Goal: Transaction & Acquisition: Download file/media

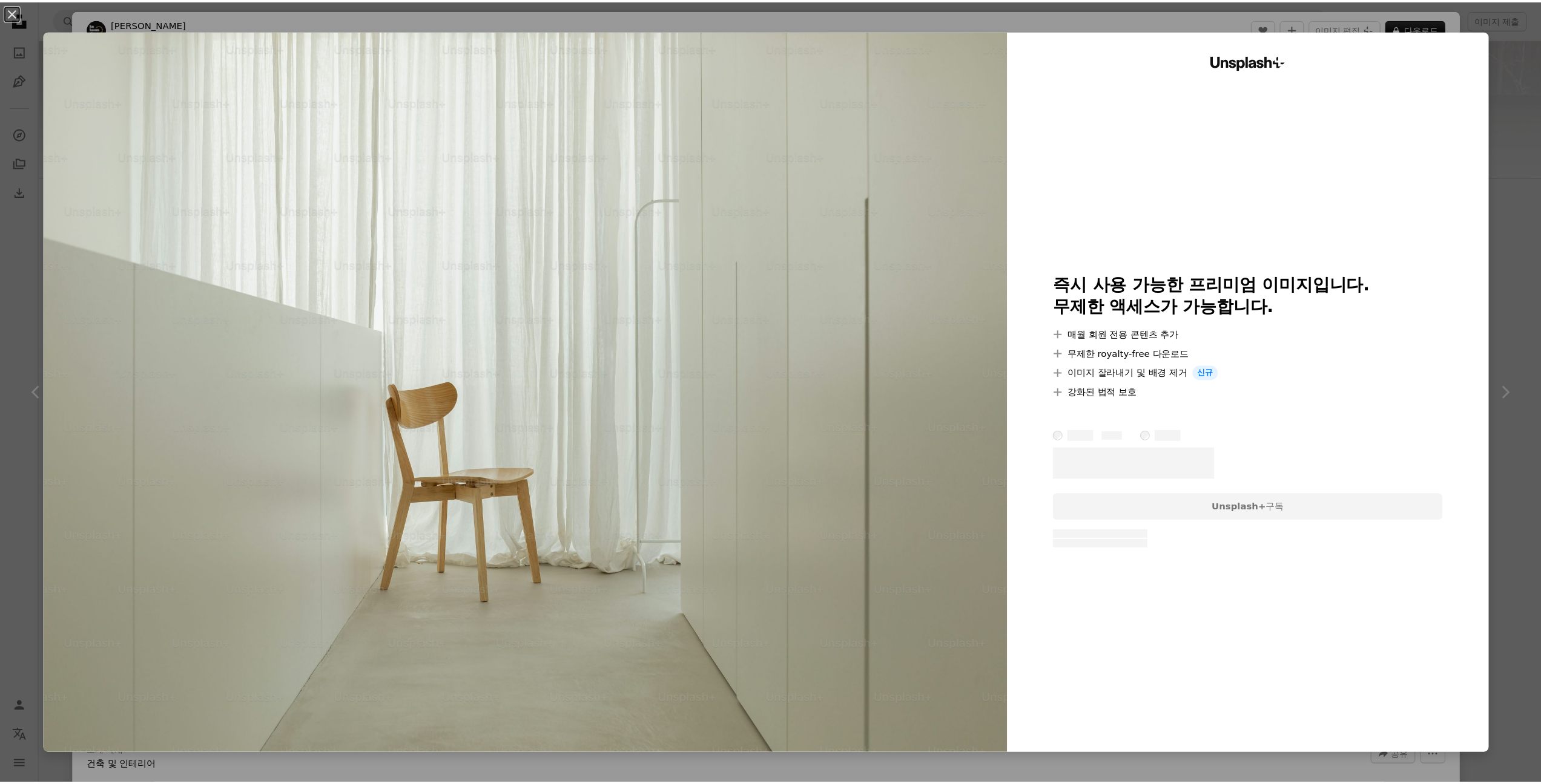
scroll to position [706, 0]
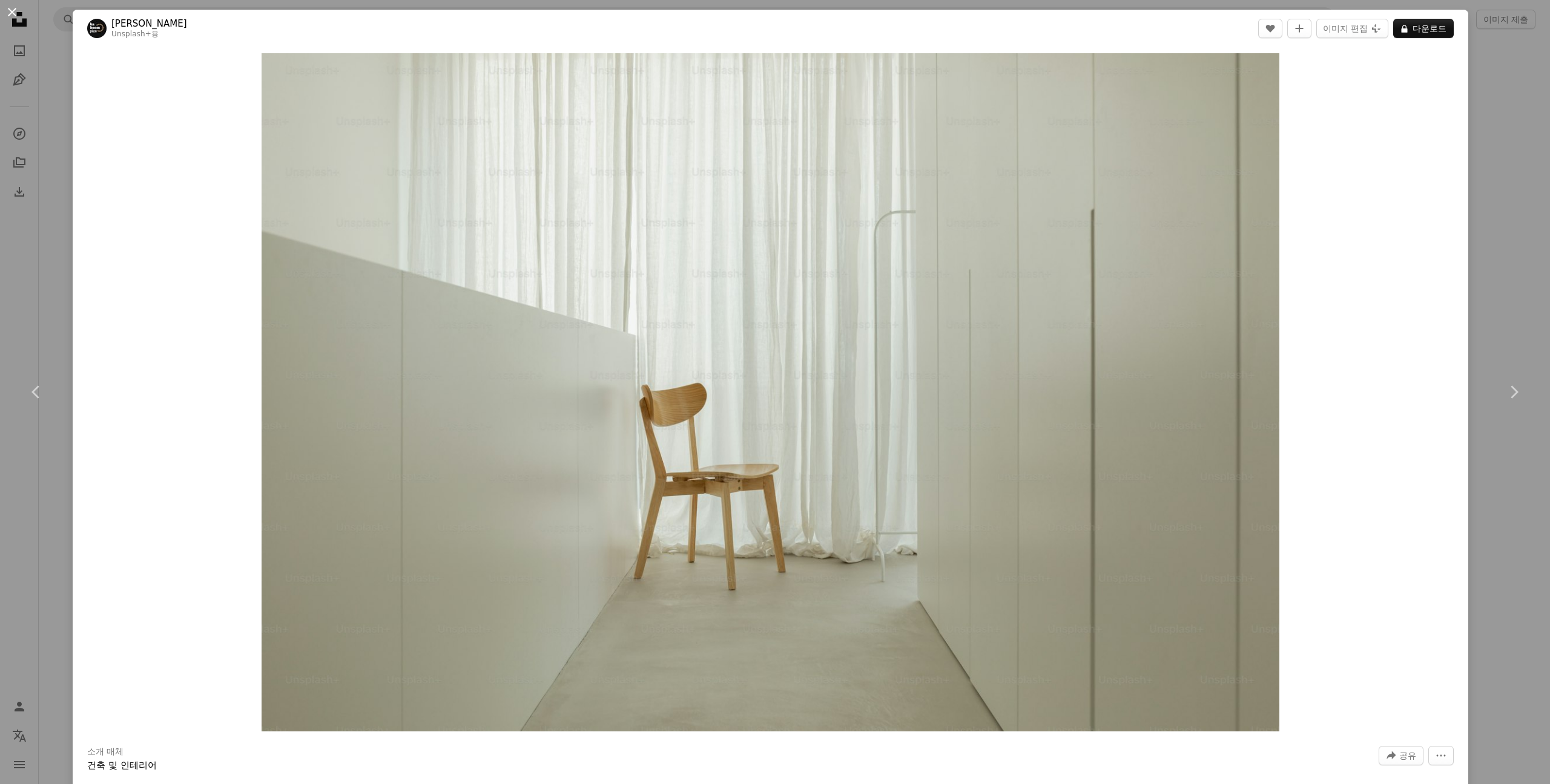
click at [13, 13] on button "An X shape" at bounding box center [11, 11] width 14 height 14
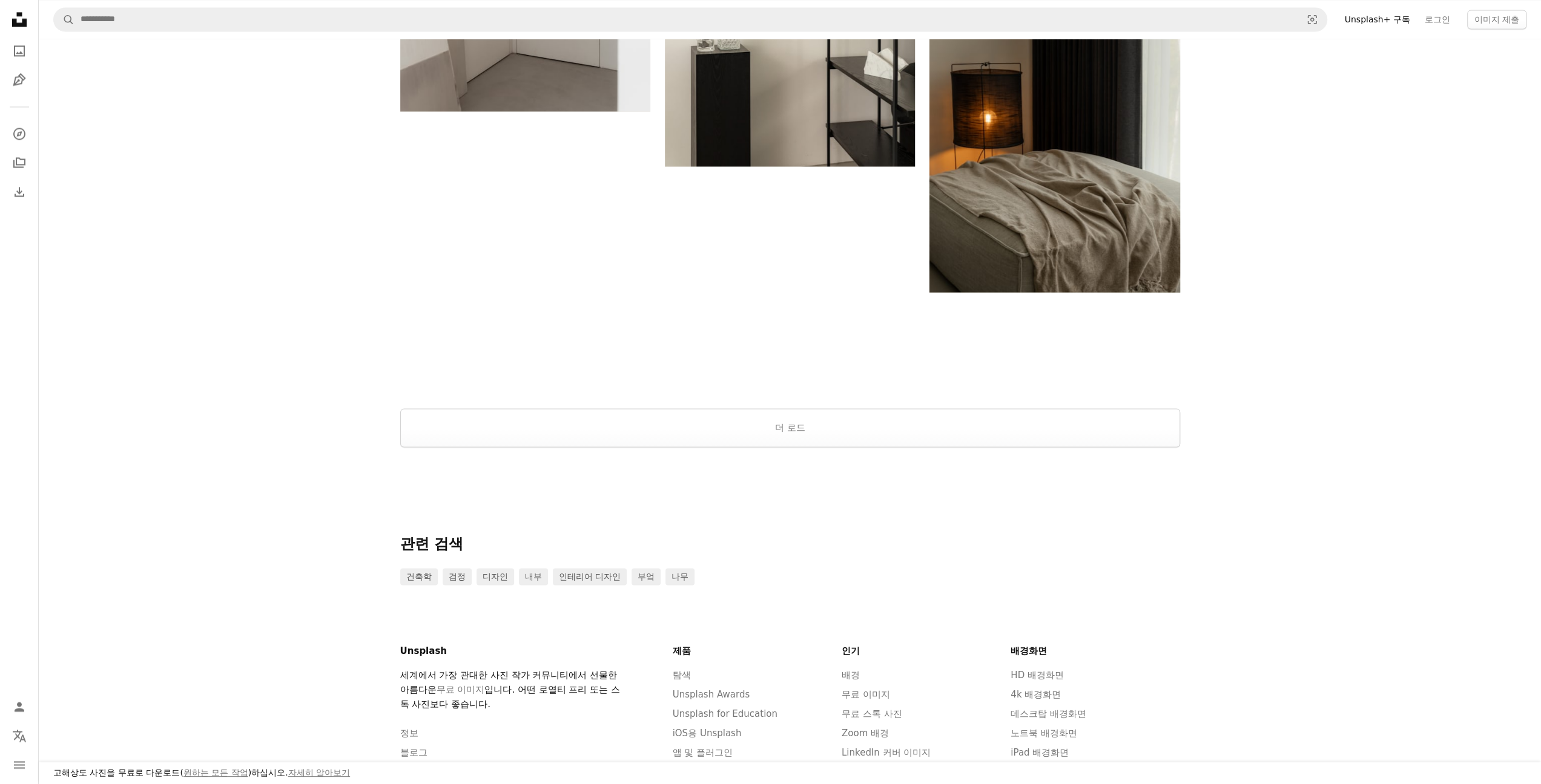
scroll to position [1945, 0]
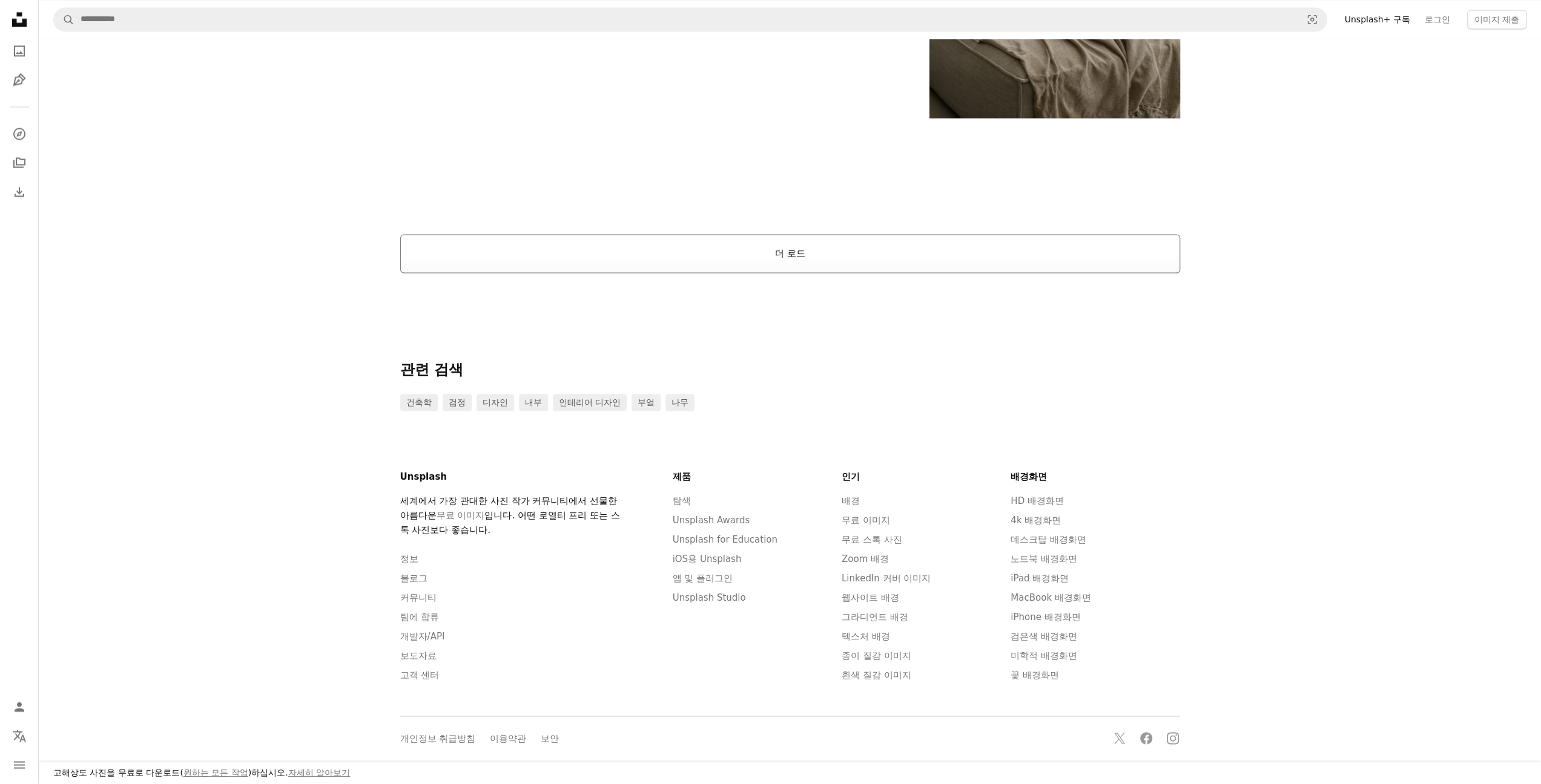
click at [808, 237] on button "더 로드" at bounding box center [790, 253] width 780 height 39
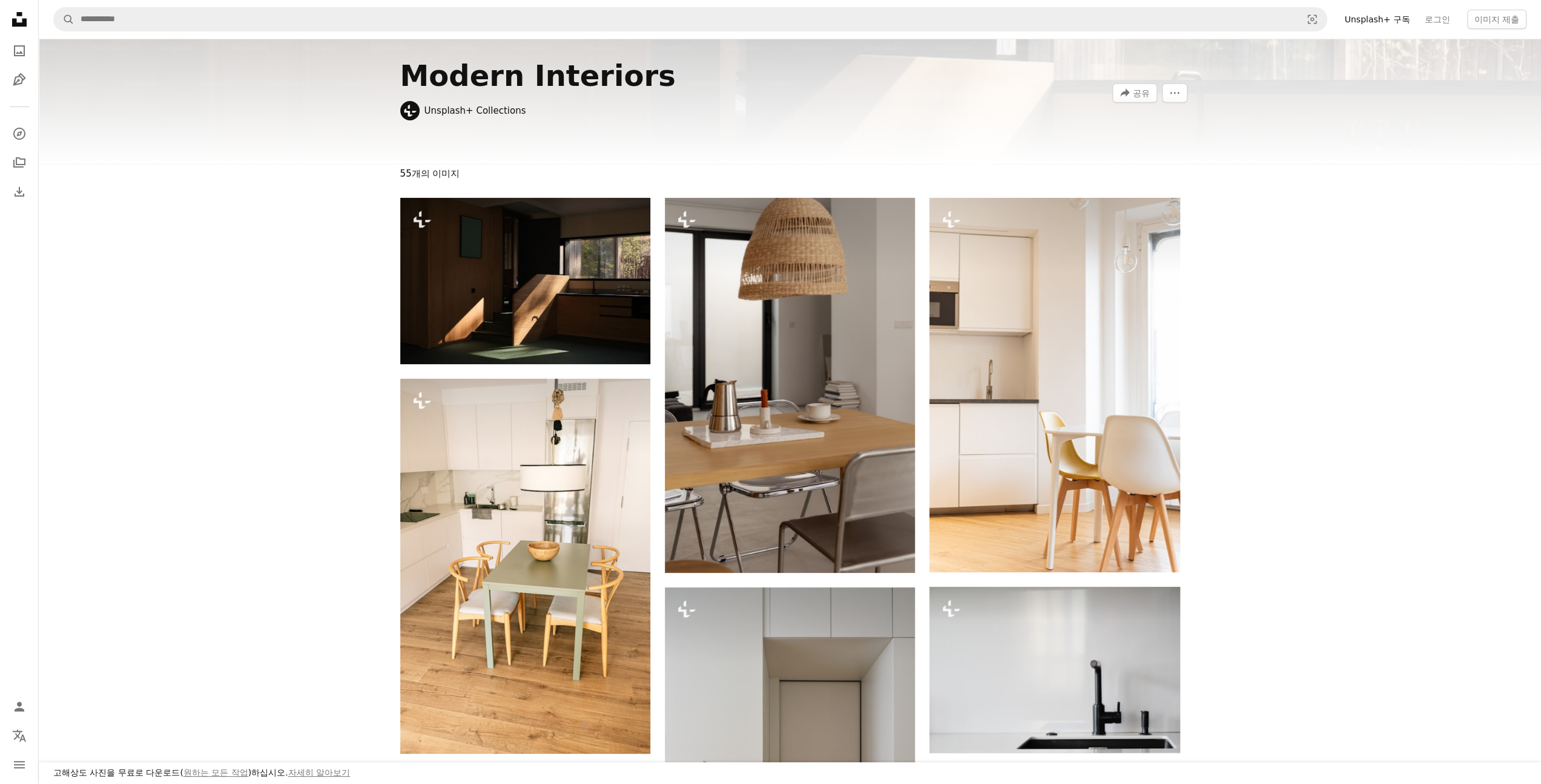
scroll to position [0, 0]
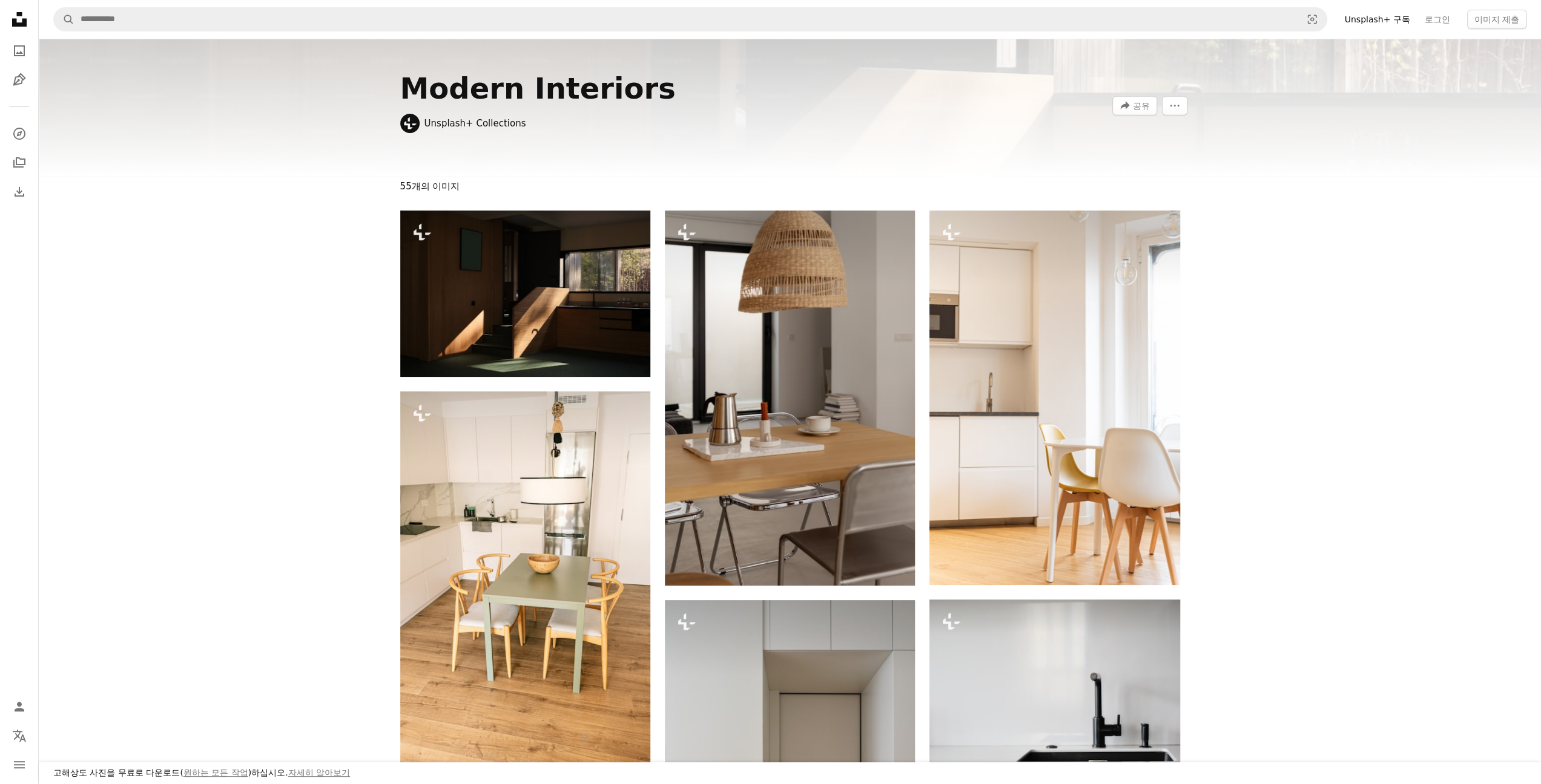
click at [21, 19] on icon "Unsplash logo Unsplash 홈" at bounding box center [19, 19] width 24 height 24
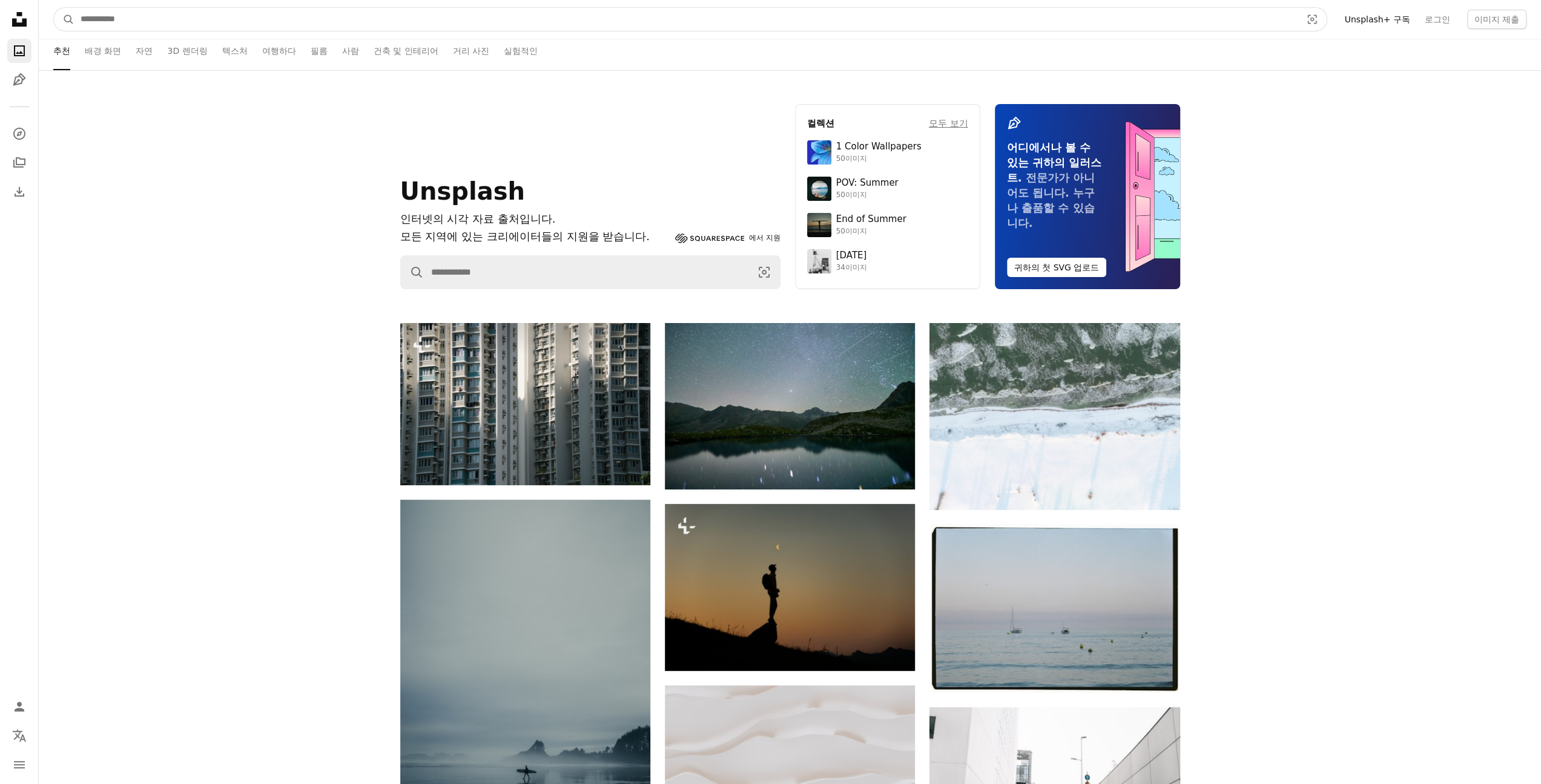
click at [263, 17] on input "사이트 전체에서 이미지 찾기" at bounding box center [686, 19] width 1223 height 23
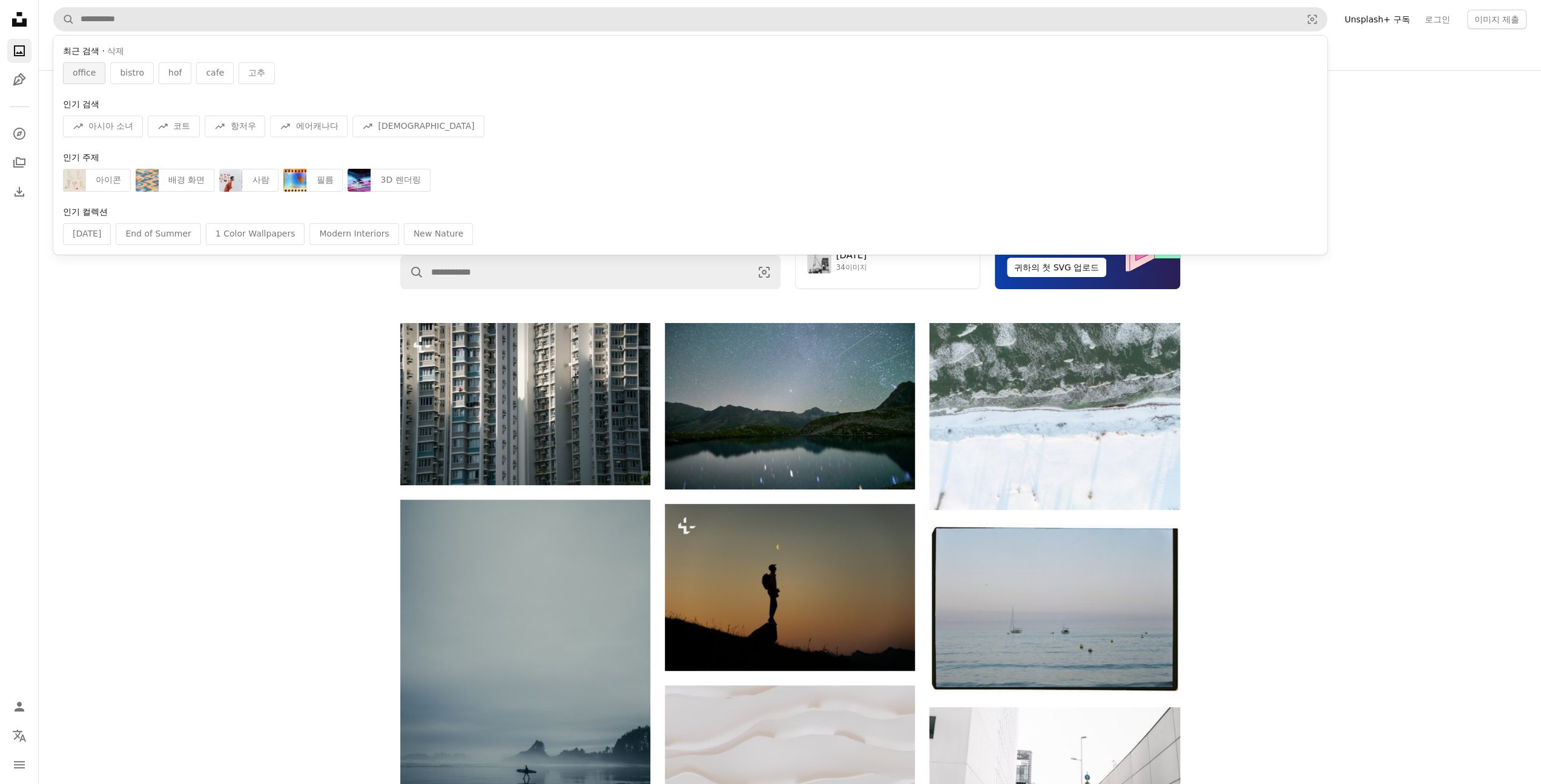
click at [99, 68] on div "office" at bounding box center [84, 72] width 43 height 22
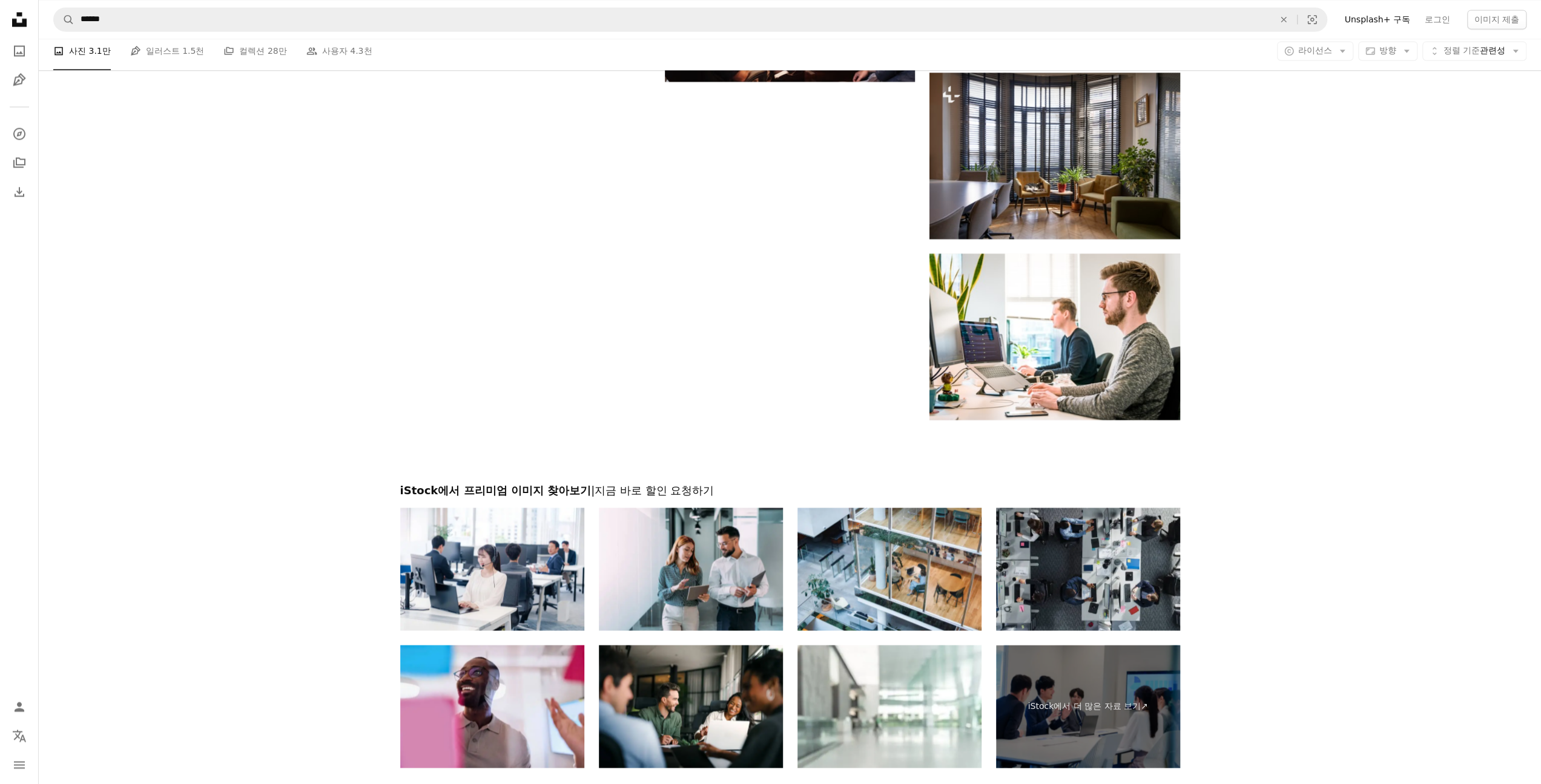
scroll to position [1936, 0]
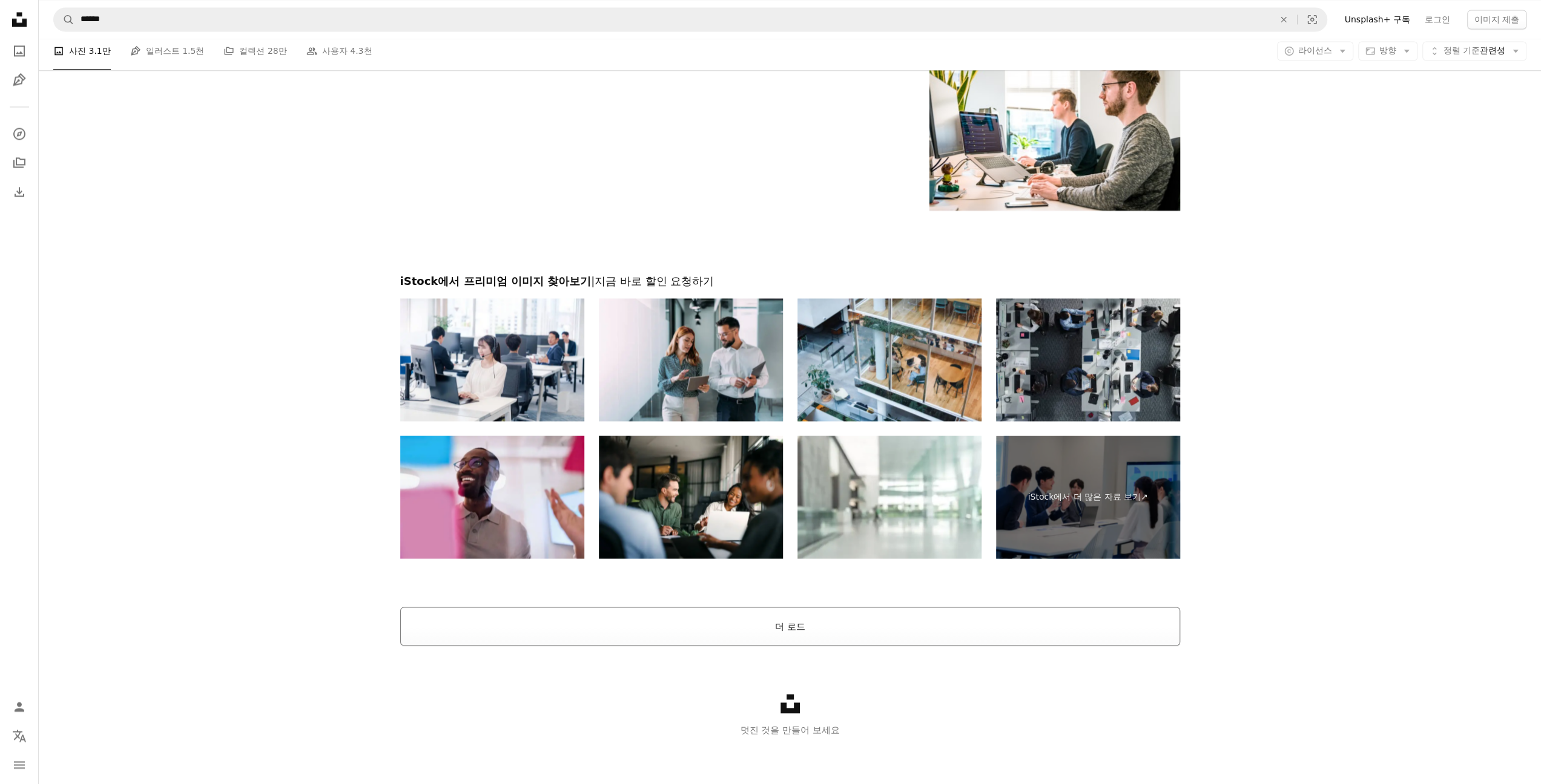
click at [805, 624] on button "더 로드" at bounding box center [790, 626] width 780 height 39
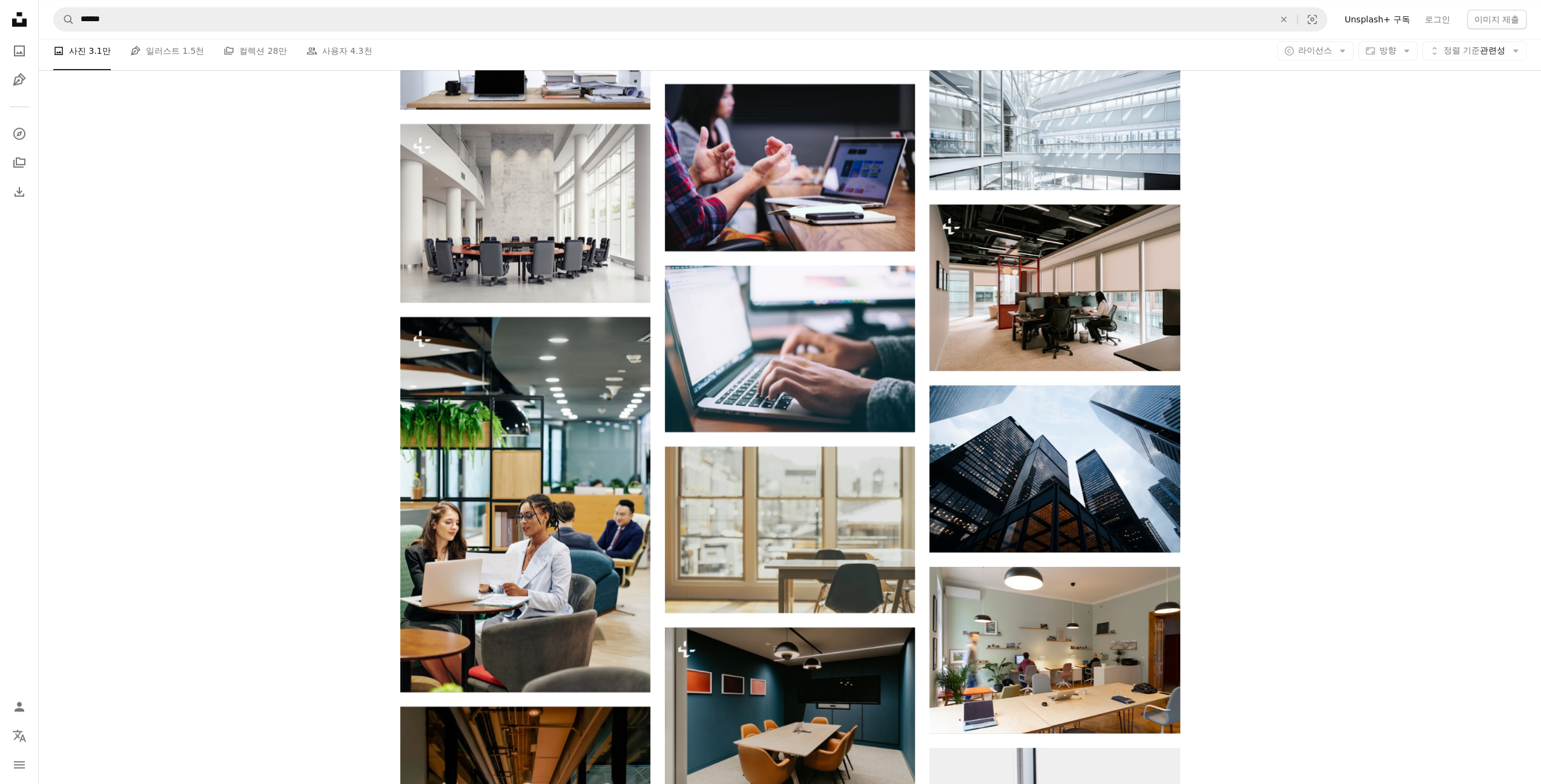
scroll to position [5750, 0]
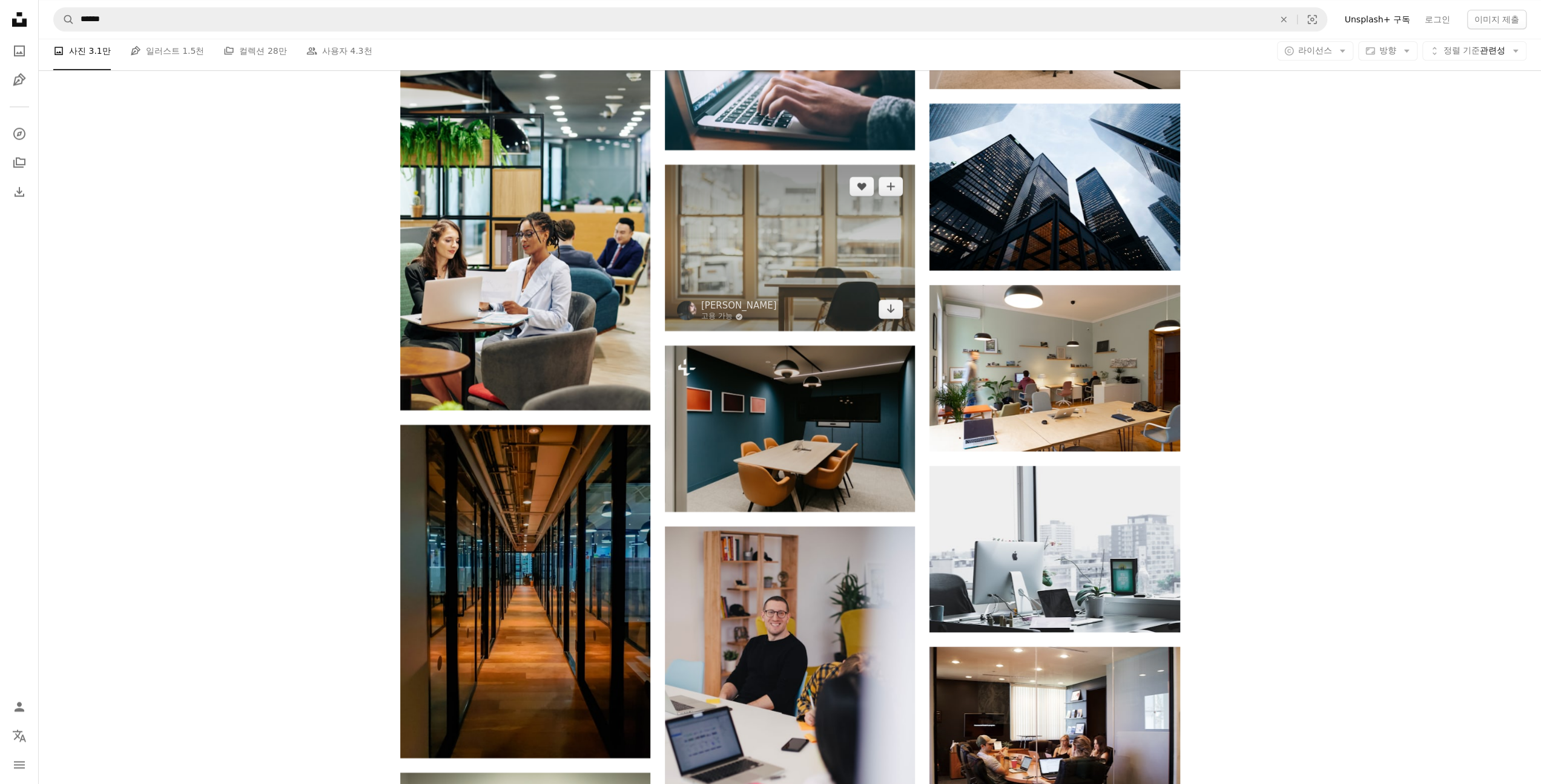
click at [725, 278] on img at bounding box center [790, 247] width 250 height 167
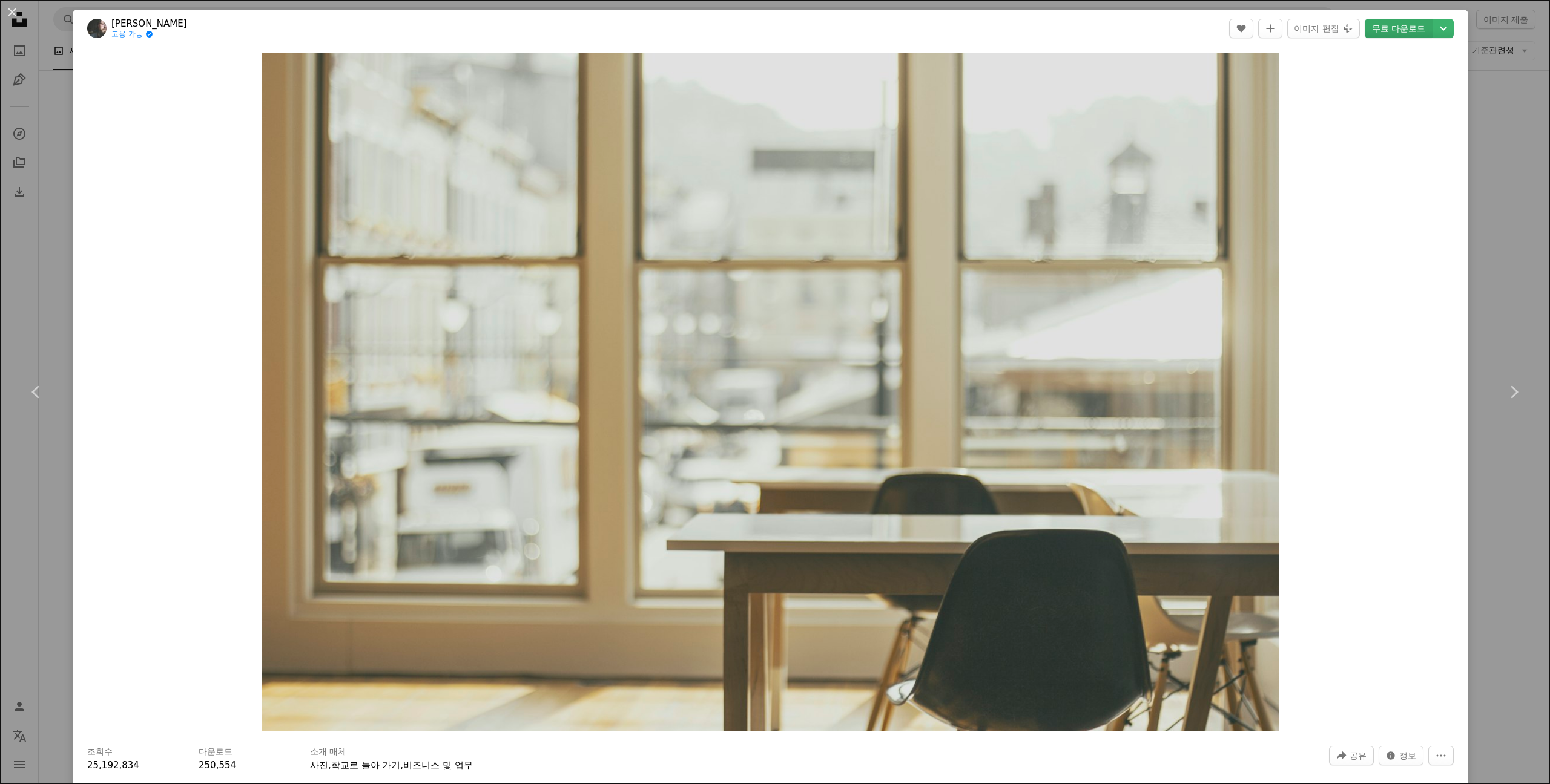
click at [1400, 33] on link "무료 다운로드" at bounding box center [1398, 28] width 68 height 19
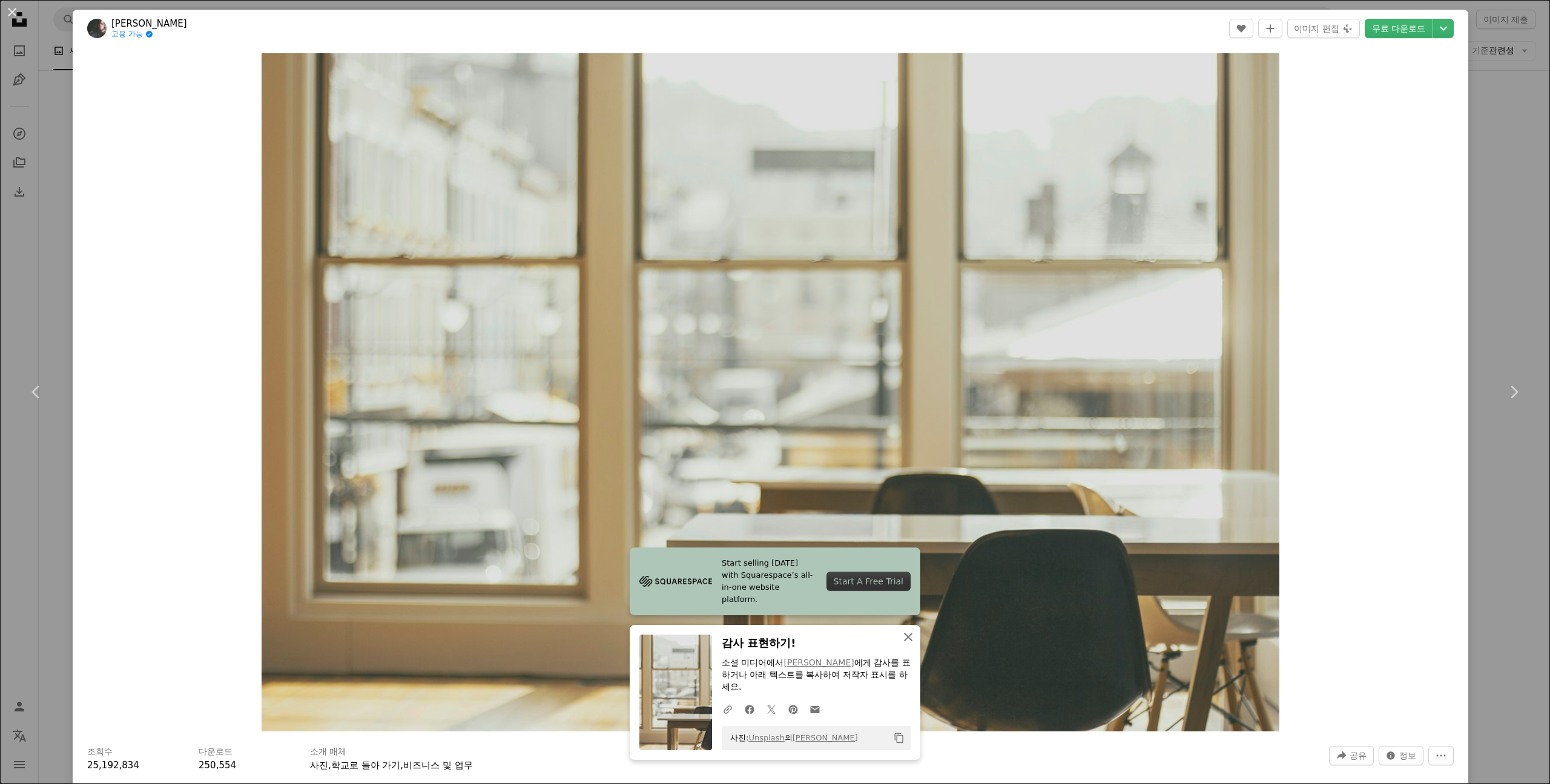
click at [912, 635] on button "An X shape 닫기" at bounding box center [908, 637] width 24 height 24
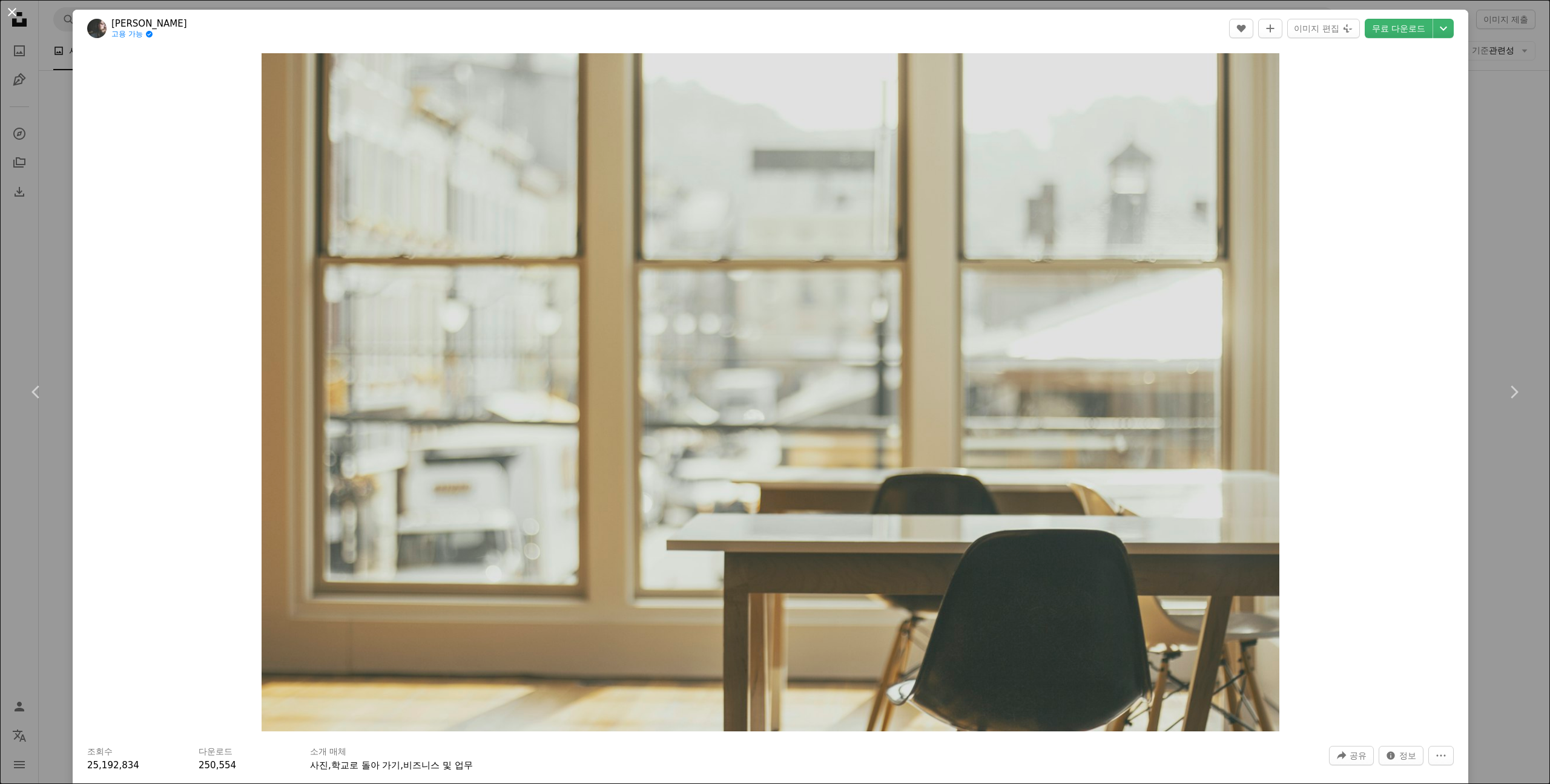
click at [10, 17] on button "An X shape" at bounding box center [11, 11] width 14 height 14
